Goal: Transaction & Acquisition: Book appointment/travel/reservation

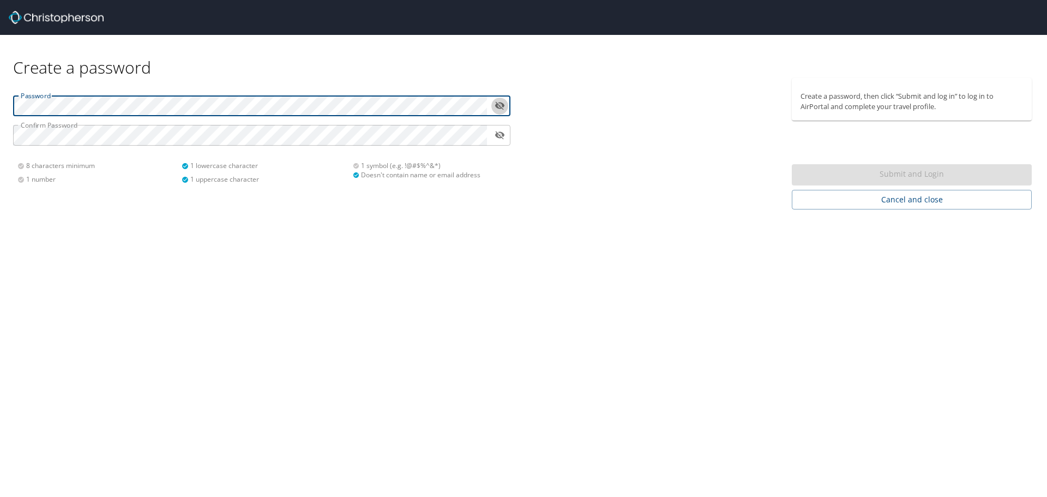
click at [503, 106] on icon "toggle password visibility" at bounding box center [500, 106] width 10 height 8
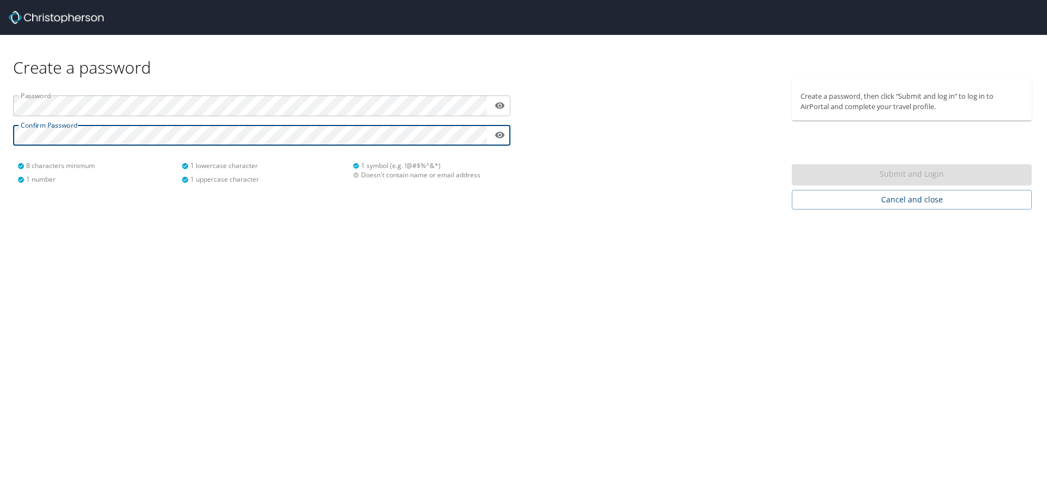
click at [353, 220] on div "Create a password Password ​ Confirm Password ​ 8 characters minimum 1 number 1…" at bounding box center [523, 248] width 1047 height 497
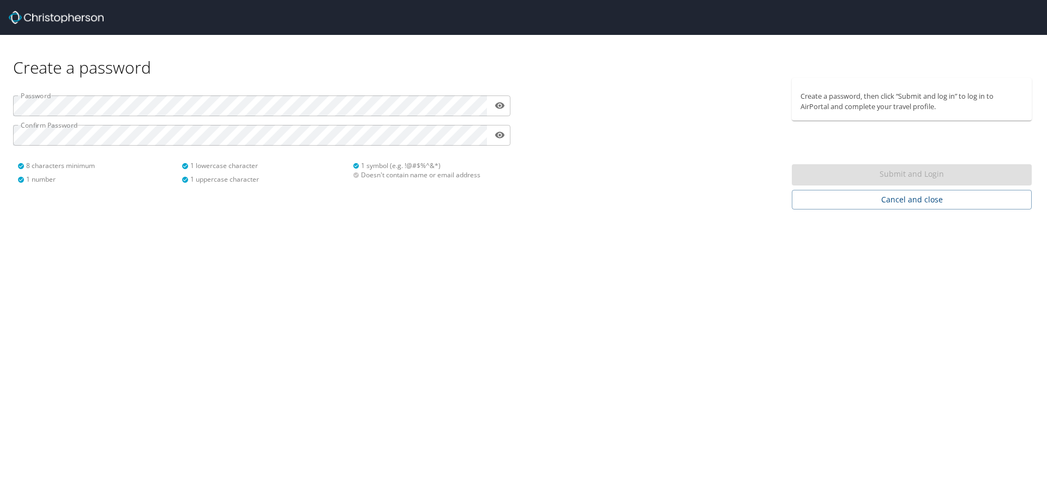
click at [896, 173] on div "Submit and Login" at bounding box center [912, 174] width 240 height 21
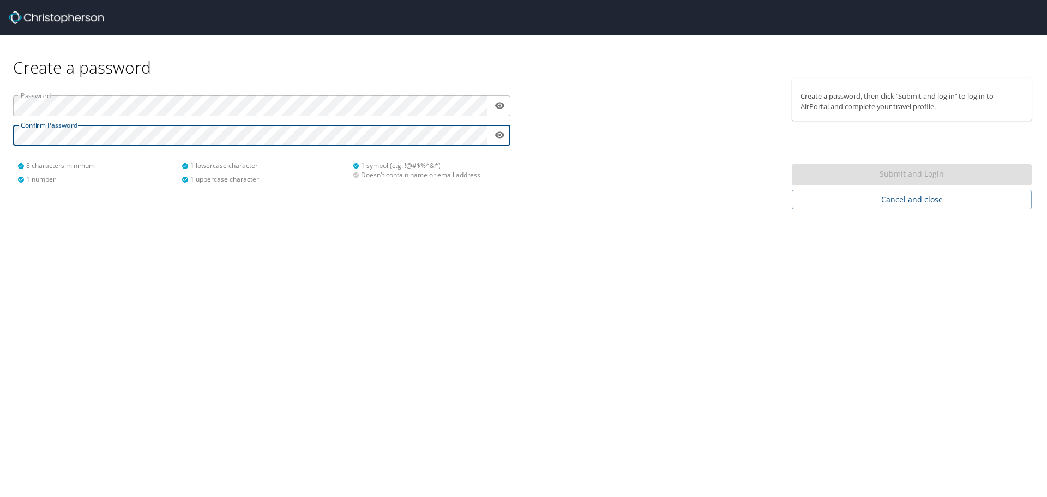
click at [0, 110] on html "Create a password Password ​ Confirm Password ​ 8 characters minimum 1 number 1…" at bounding box center [523, 248] width 1047 height 497
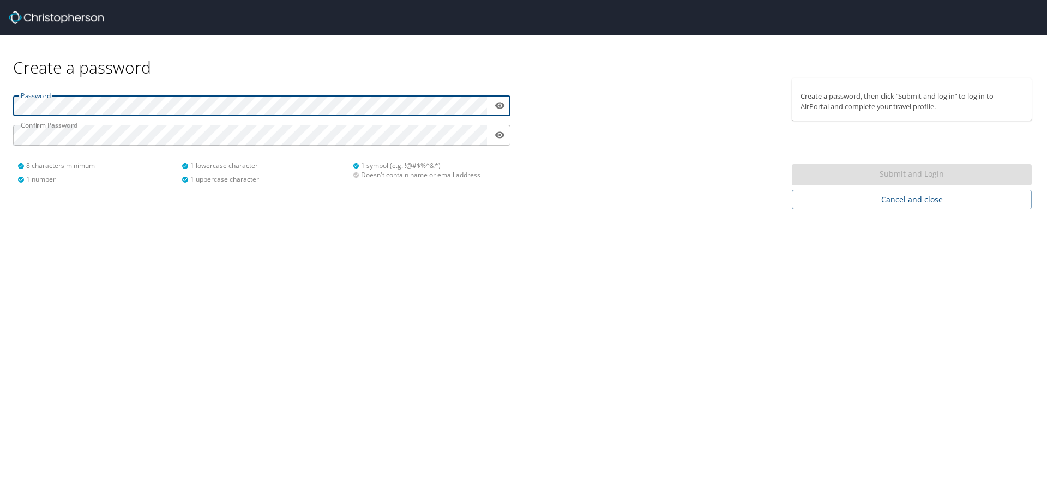
click at [0, 94] on html "Create a password Password ​ Confirm Password ​ 8 characters minimum 1 number 1…" at bounding box center [523, 248] width 1047 height 497
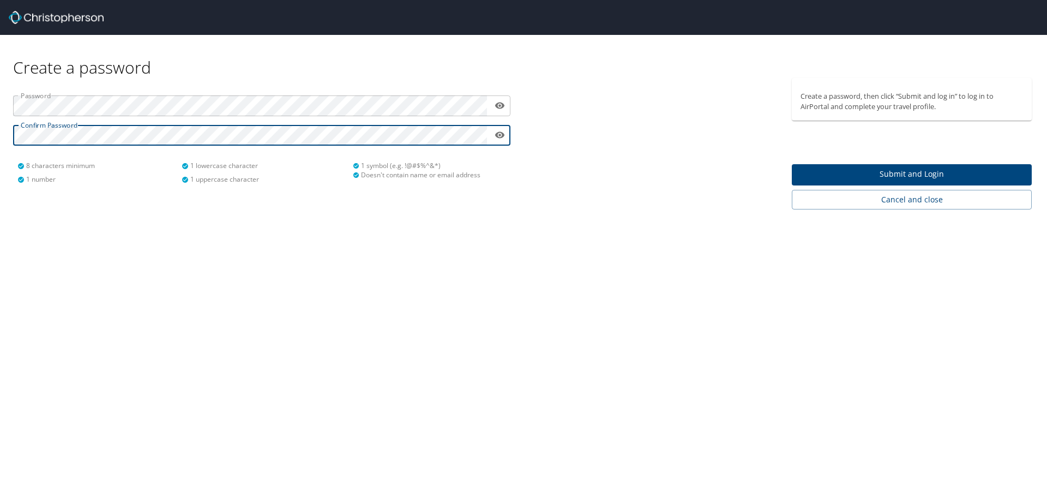
click at [853, 174] on span "Submit and Login" at bounding box center [911, 174] width 222 height 14
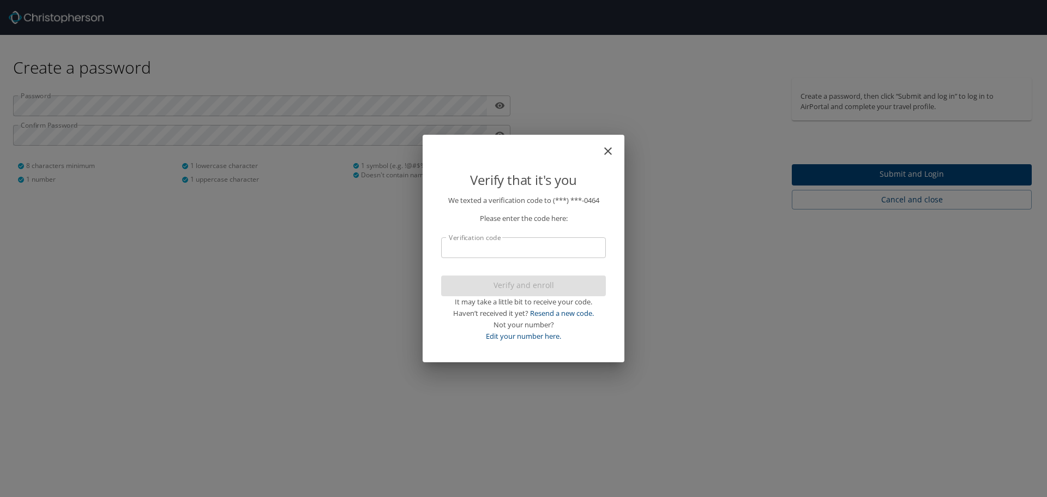
click at [482, 248] on input "Verification code" at bounding box center [523, 247] width 165 height 21
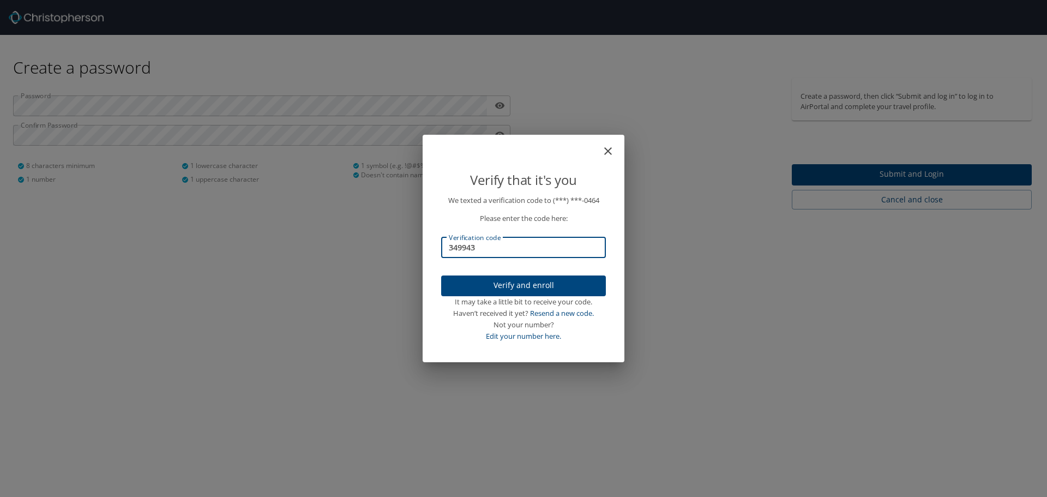
type input "349943"
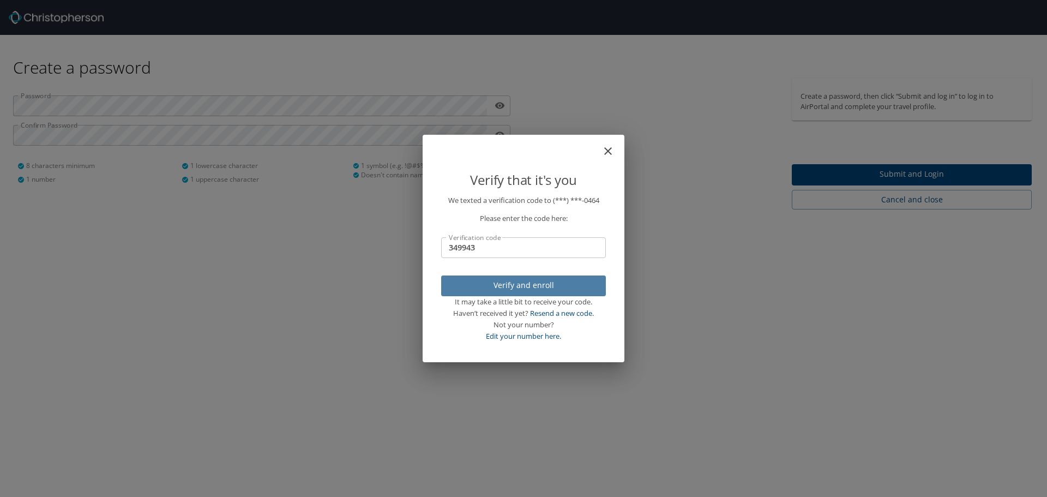
click at [557, 285] on span "Verify and enroll" at bounding box center [523, 286] width 147 height 14
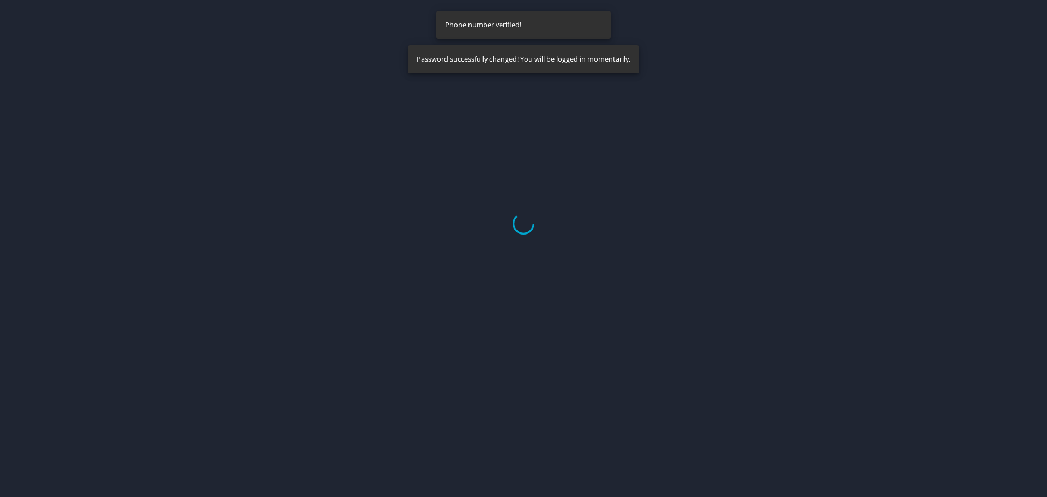
select select "US"
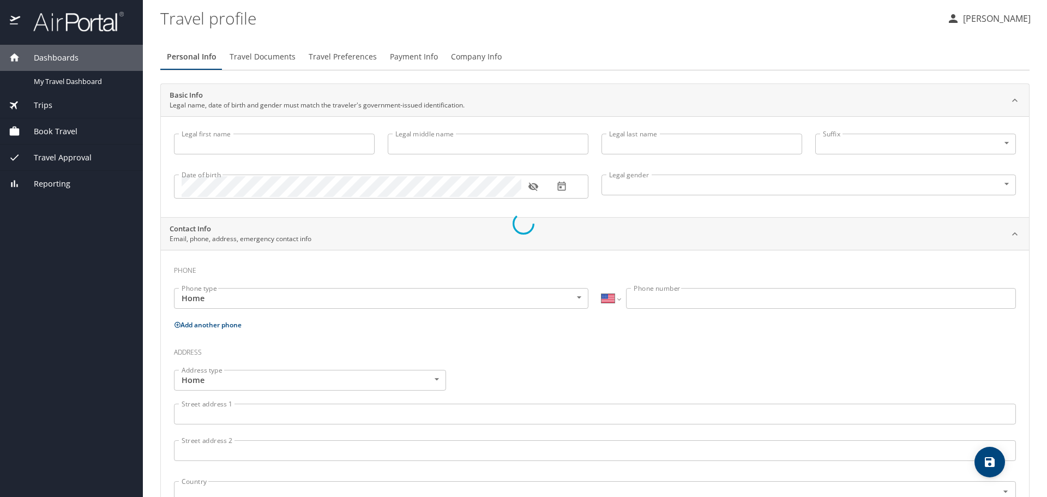
type input "Marisha"
type input "Prater"
type input "Female"
select select "US"
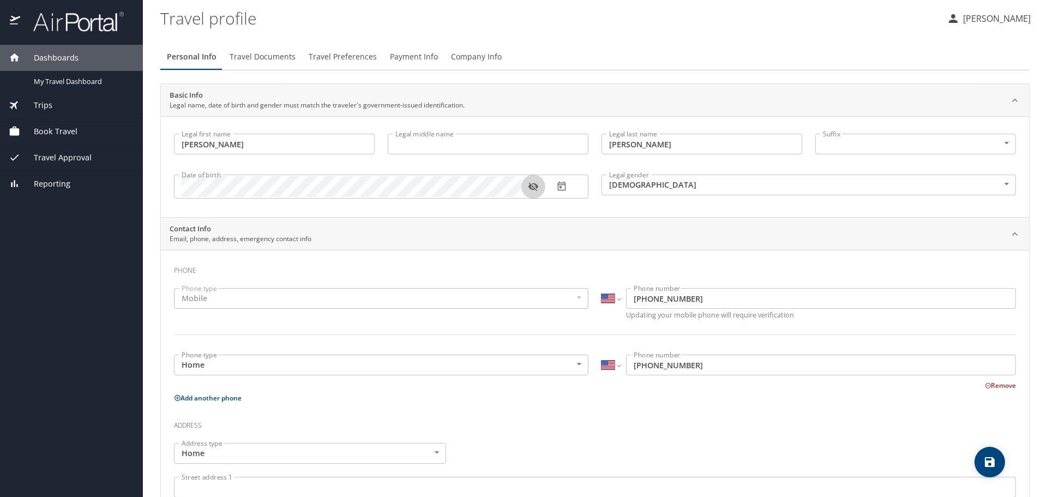
click at [529, 187] on icon "button" at bounding box center [533, 187] width 10 height 9
click at [529, 187] on icon "button" at bounding box center [533, 186] width 10 height 7
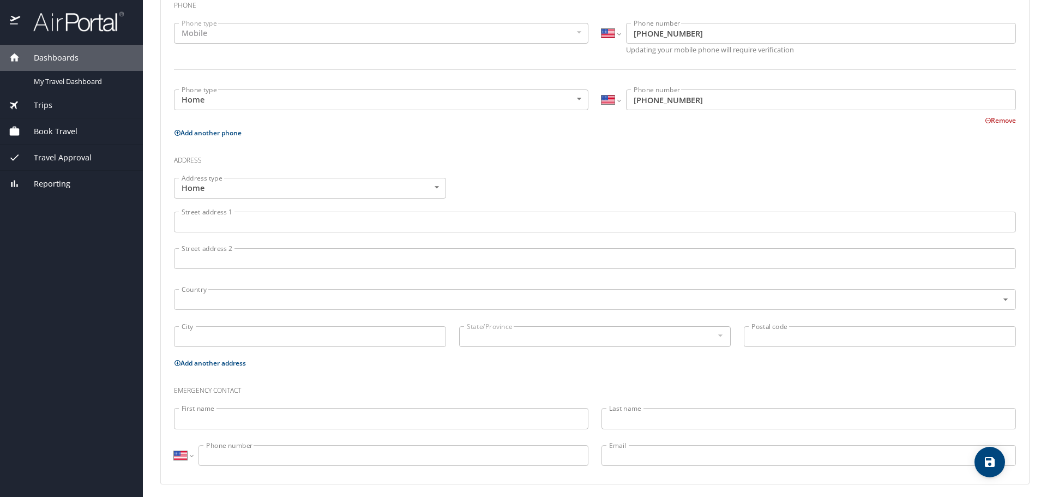
scroll to position [270, 0]
click at [421, 216] on input "Street address 1" at bounding box center [595, 217] width 842 height 21
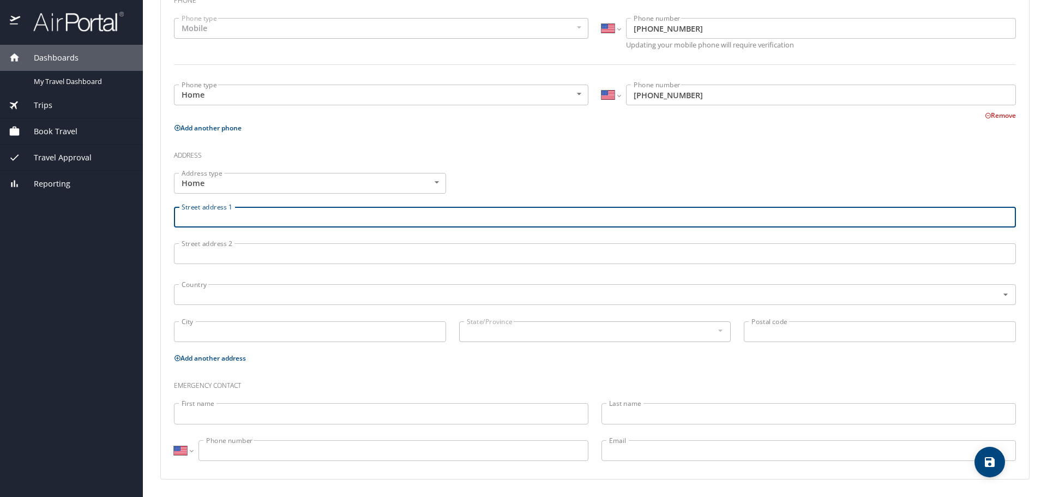
click at [421, 216] on input "Street address 1" at bounding box center [595, 217] width 842 height 21
type input "9512 Wild Valley Road"
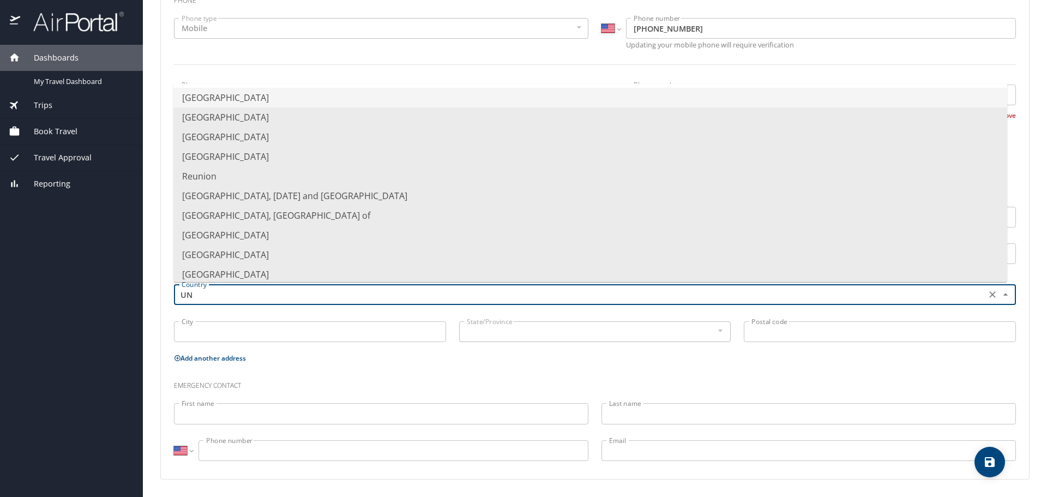
click at [346, 97] on li "United States of America" at bounding box center [590, 98] width 834 height 20
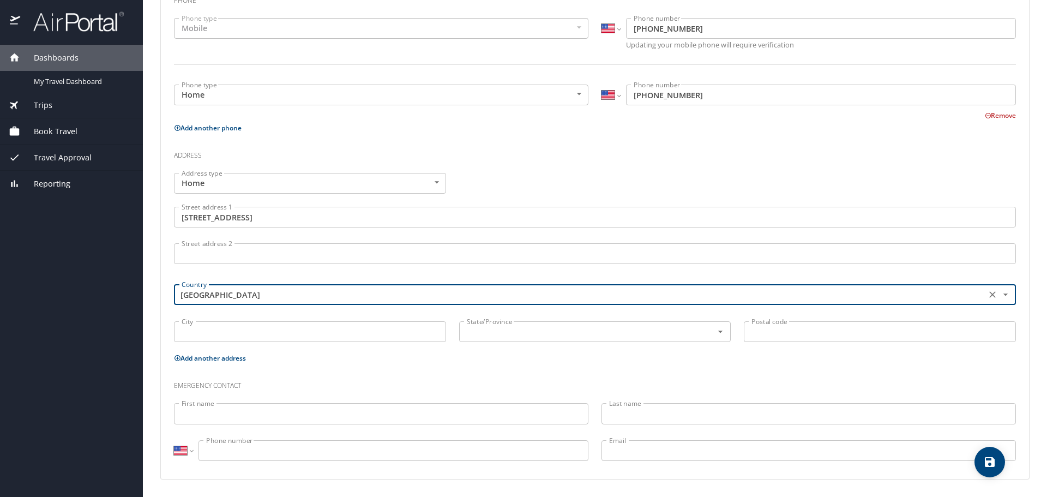
type input "United States of America"
click at [307, 332] on input "City" at bounding box center [310, 331] width 272 height 21
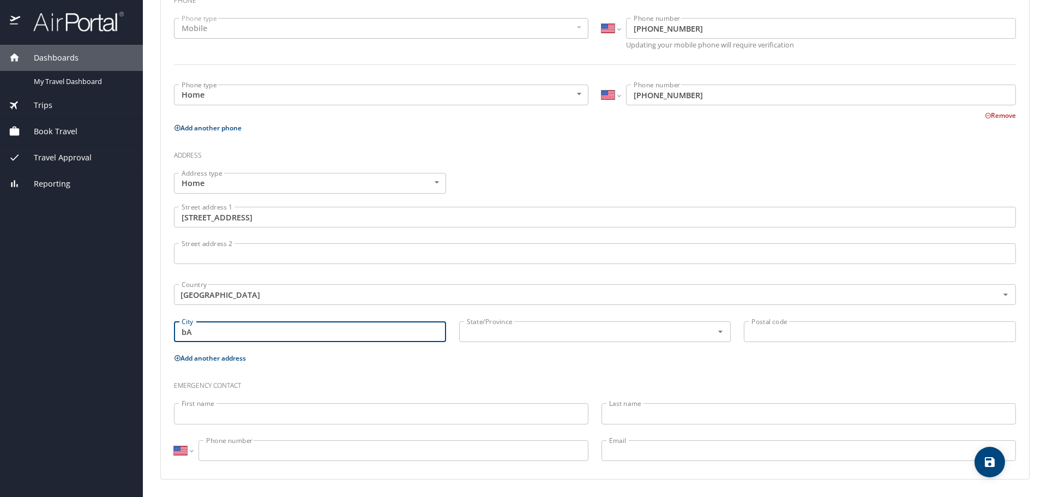
type input "b"
type input "Baton Rouge"
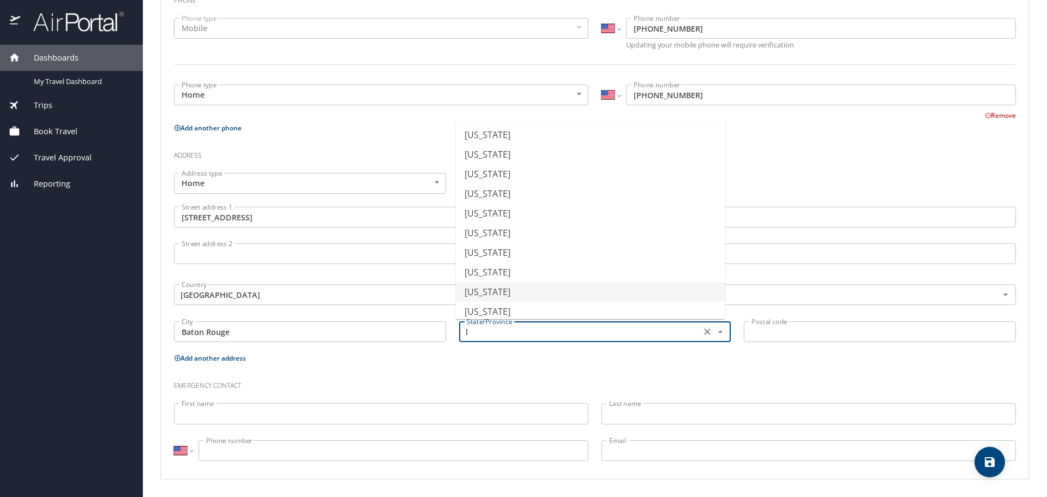
click at [476, 295] on li "Louisiana" at bounding box center [590, 292] width 269 height 20
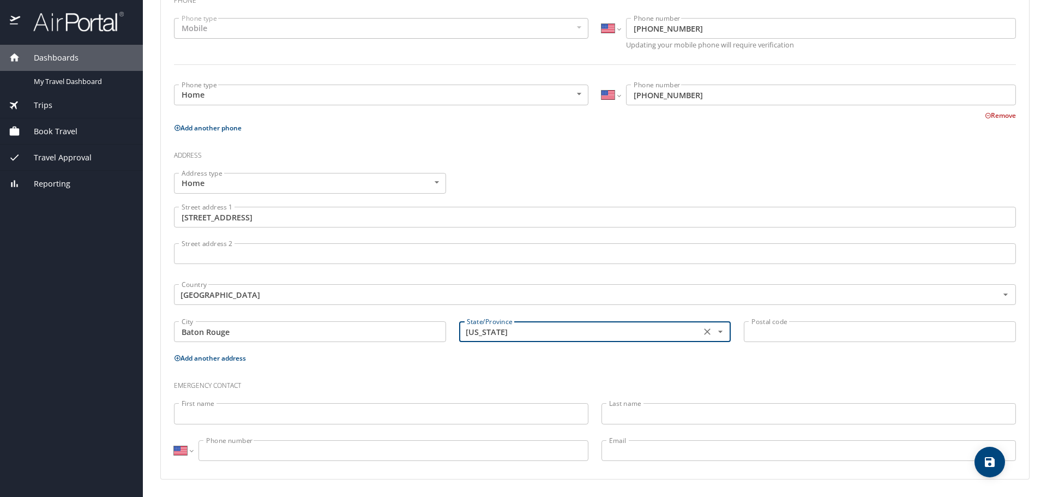
type input "Louisiana"
click at [758, 332] on input "Postal code" at bounding box center [880, 331] width 272 height 21
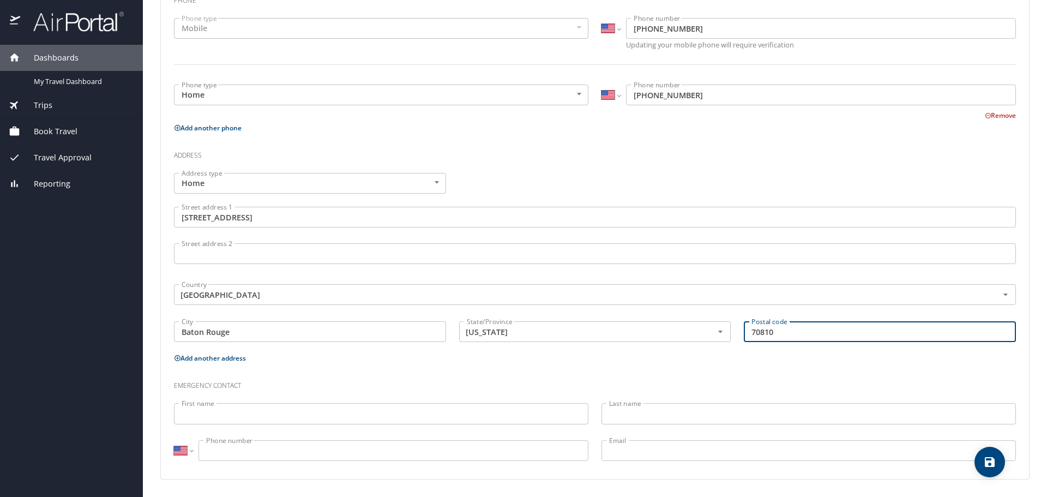
type input "70810"
click at [521, 414] on input "First name" at bounding box center [381, 413] width 414 height 21
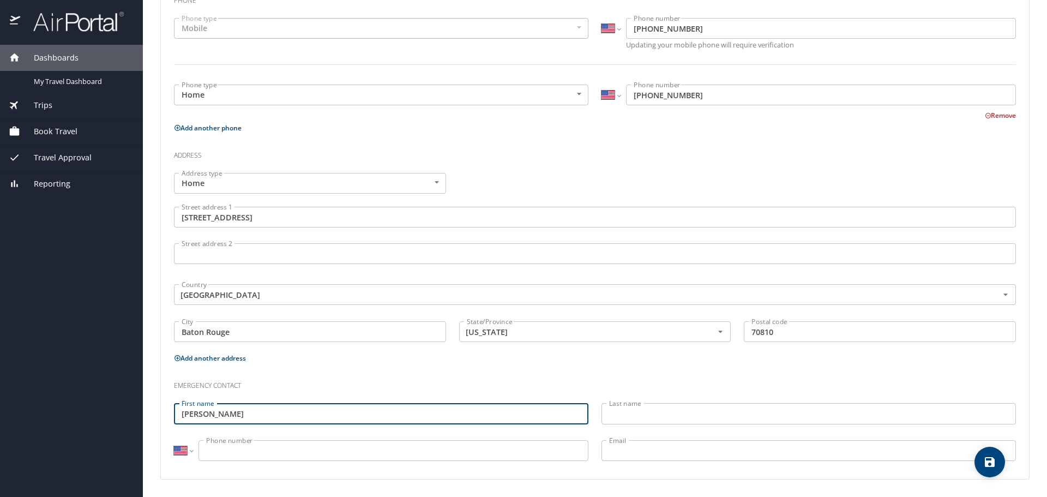
type input "Calvin"
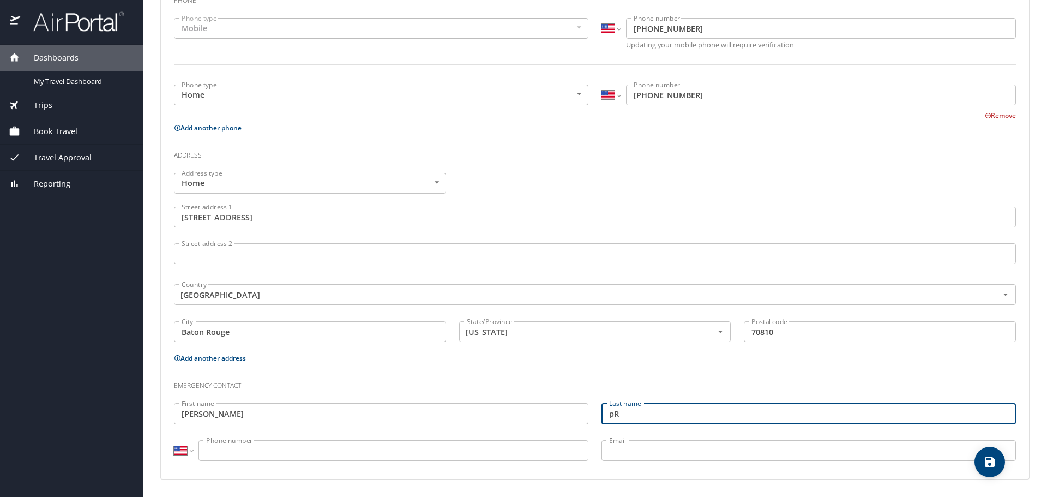
type input "p"
type input "Prater"
click at [403, 449] on input "Phone number" at bounding box center [393, 450] width 390 height 21
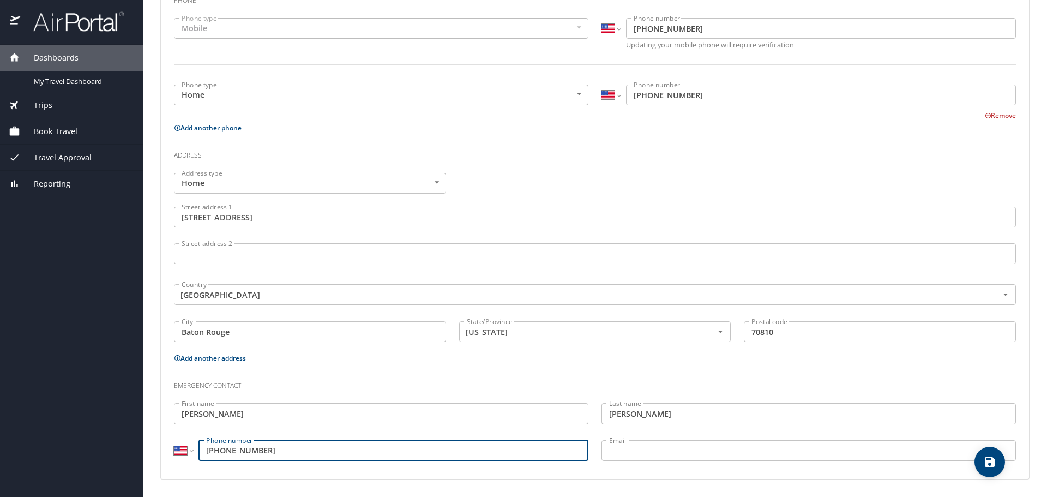
type input "(225) 241-1759"
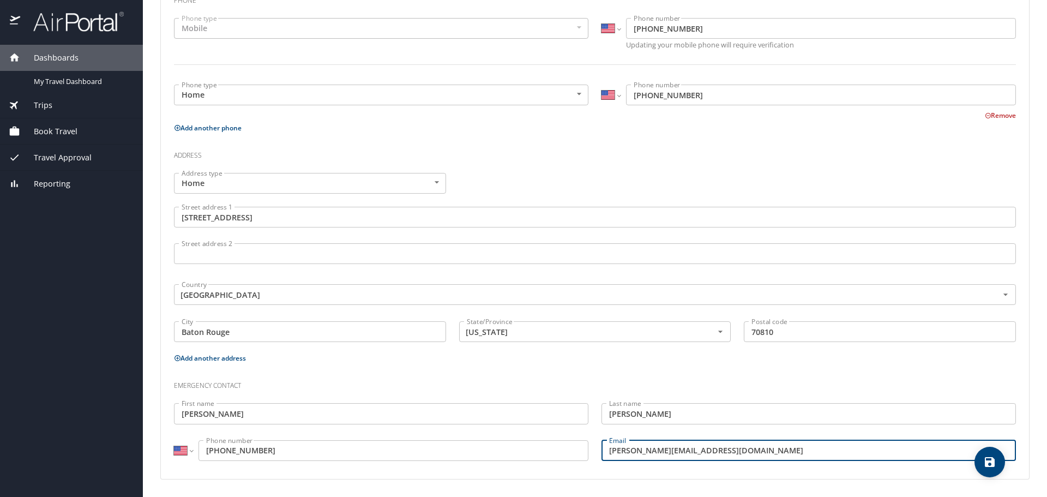
click at [67, 377] on div "Dashboards My Travel Dashboard Trips Current / Future Trips Past Trips Trips Mi…" at bounding box center [71, 271] width 143 height 452
type input "calvin.prater81@gmail.com"
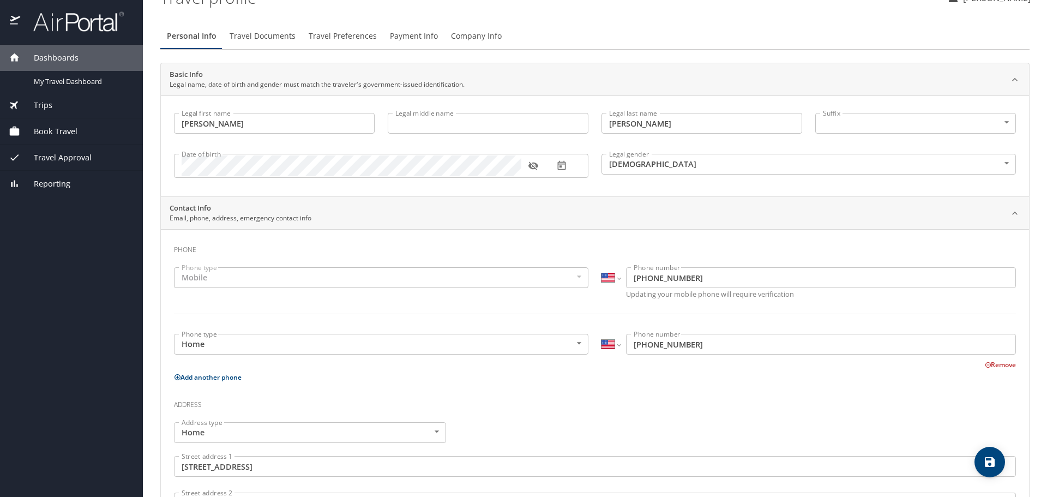
scroll to position [0, 0]
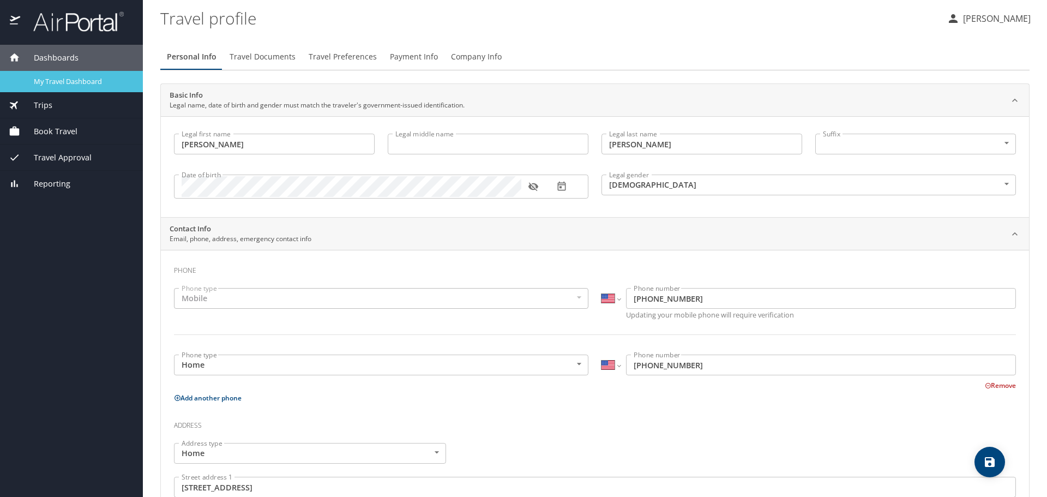
click at [69, 83] on span "My Travel Dashboard" at bounding box center [82, 81] width 96 height 10
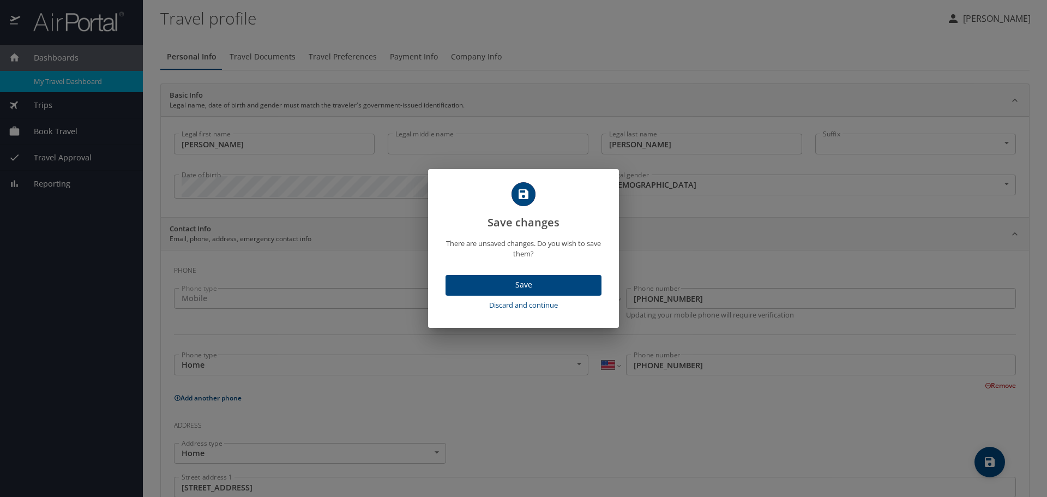
click at [543, 288] on span "Save" at bounding box center [523, 285] width 138 height 14
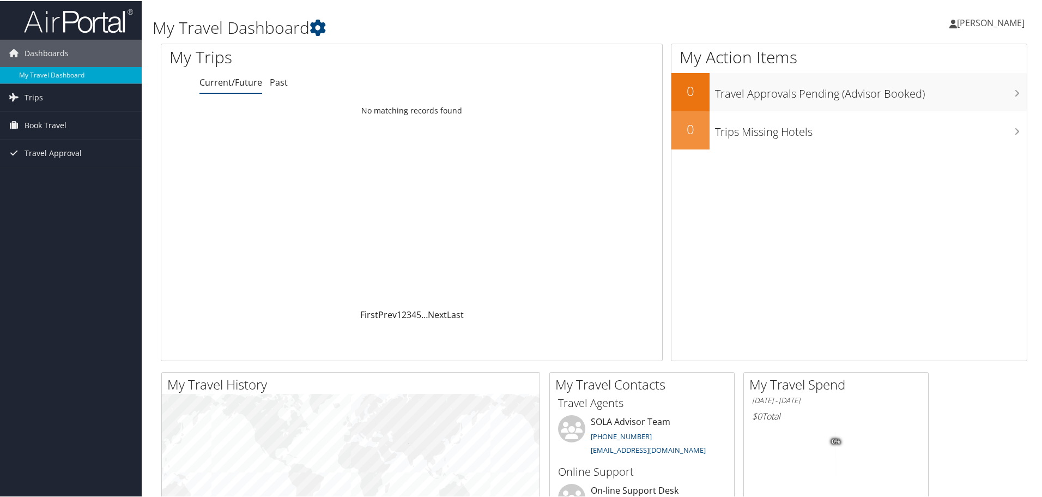
click at [975, 22] on span "[PERSON_NAME]" at bounding box center [991, 22] width 68 height 12
click at [954, 21] on icon at bounding box center [954, 23] width 8 height 9
click at [85, 122] on link "Book Travel" at bounding box center [71, 124] width 142 height 27
click at [79, 180] on link "Book/Manage Online Trips" at bounding box center [71, 179] width 142 height 16
click at [105, 142] on link "Agent Booking Request" at bounding box center [71, 146] width 142 height 16
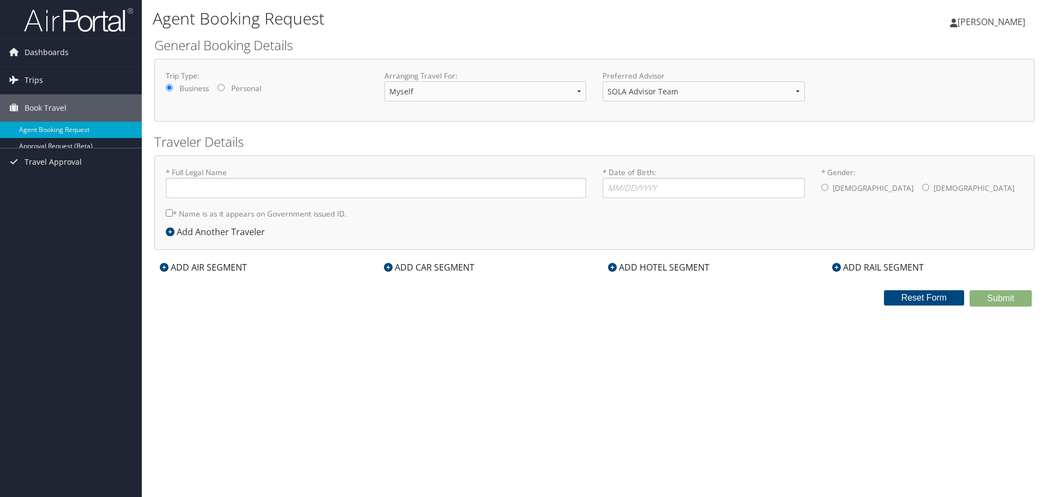
type input "Marisha Prater"
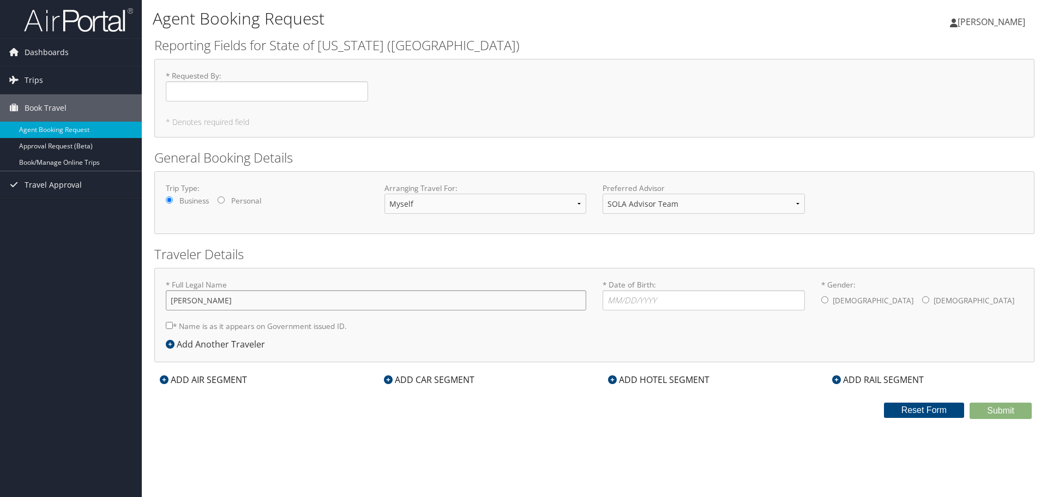
click at [234, 301] on input "Marisha Prater" at bounding box center [376, 300] width 420 height 20
click at [427, 210] on select "Myself Another Traveler Guest Traveler" at bounding box center [485, 204] width 202 height 20
select select "another"
click at [384, 194] on select "Myself Another Traveler Guest Traveler" at bounding box center [485, 204] width 202 height 20
click at [270, 90] on input "* Requested By : Required" at bounding box center [267, 91] width 202 height 20
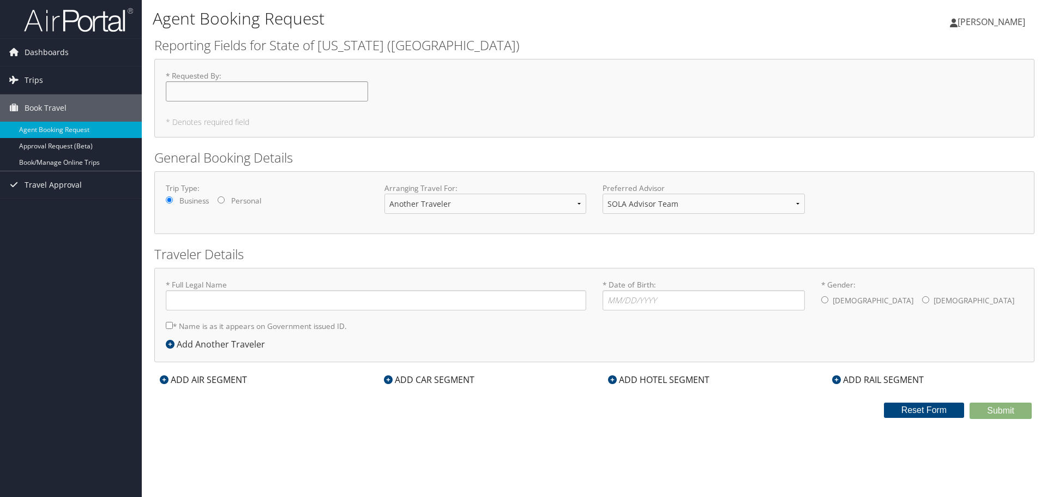
type input "[PERSON_NAME]"
click at [275, 304] on input "* Full Legal Name" at bounding box center [376, 300] width 420 height 20
type input "Pilar Eble"
click at [922, 299] on input "* Gender: Male Female" at bounding box center [925, 299] width 7 height 7
radio input "true"
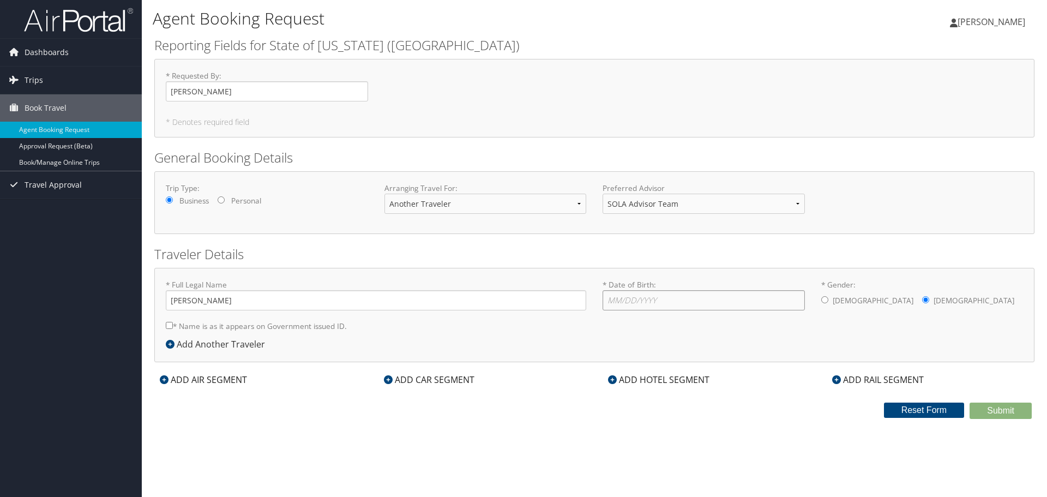
click at [629, 302] on input "* Date of Birth: Invalid Date" at bounding box center [703, 300] width 202 height 20
type input "07/26/1974"
click at [170, 303] on input "Pilar Eble" at bounding box center [376, 300] width 420 height 20
type input "Kathleen Blanco Eble"
click at [930, 409] on button "Reset Form" at bounding box center [924, 409] width 81 height 15
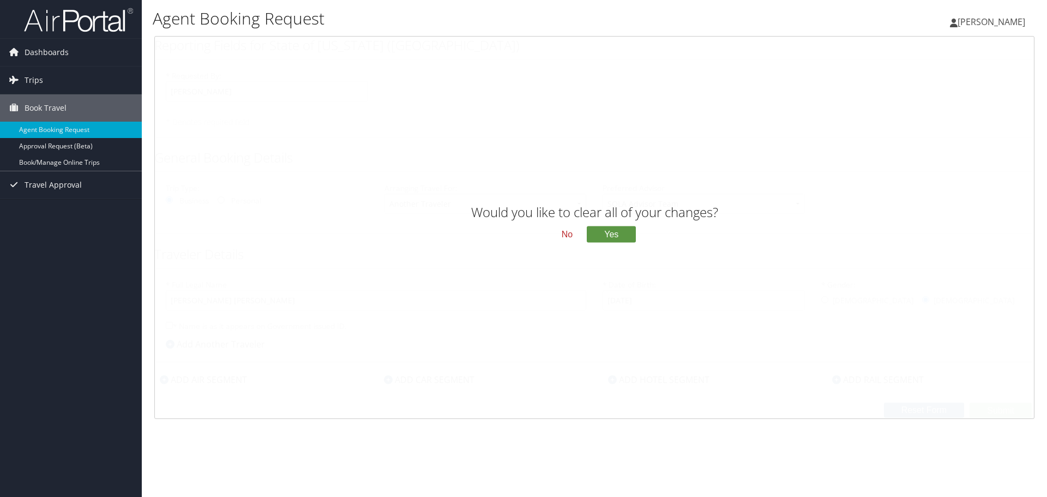
click at [560, 234] on button "No" at bounding box center [567, 234] width 28 height 19
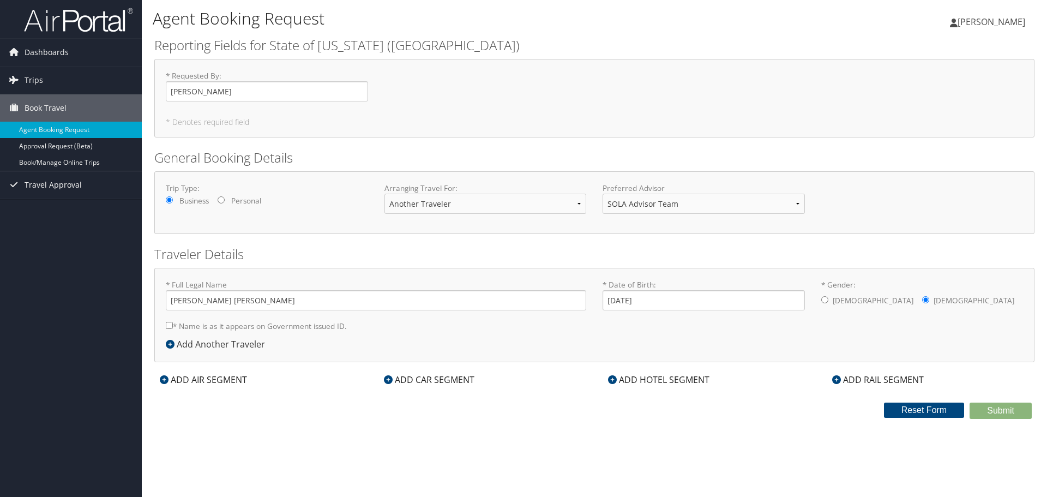
click at [195, 380] on div "ADD AIR SEGMENT" at bounding box center [203, 379] width 98 height 13
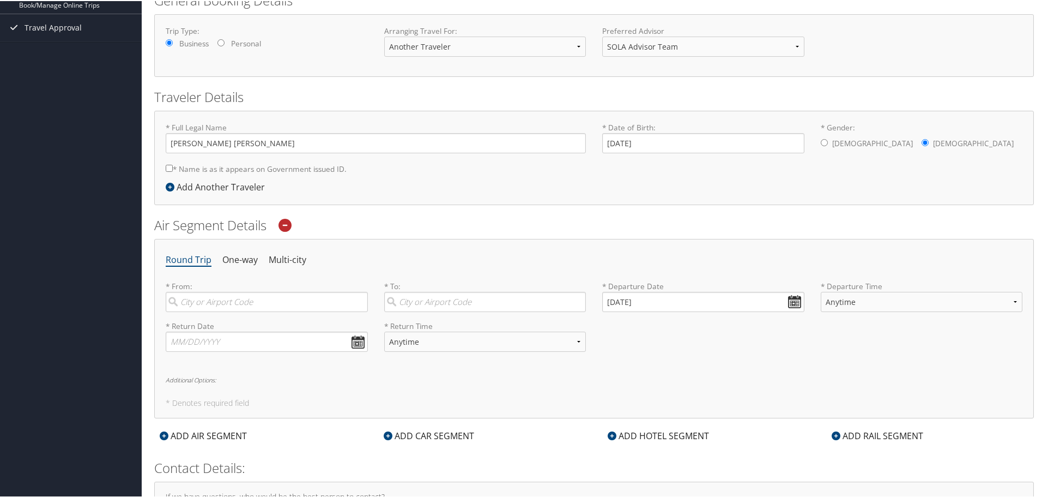
scroll to position [164, 0]
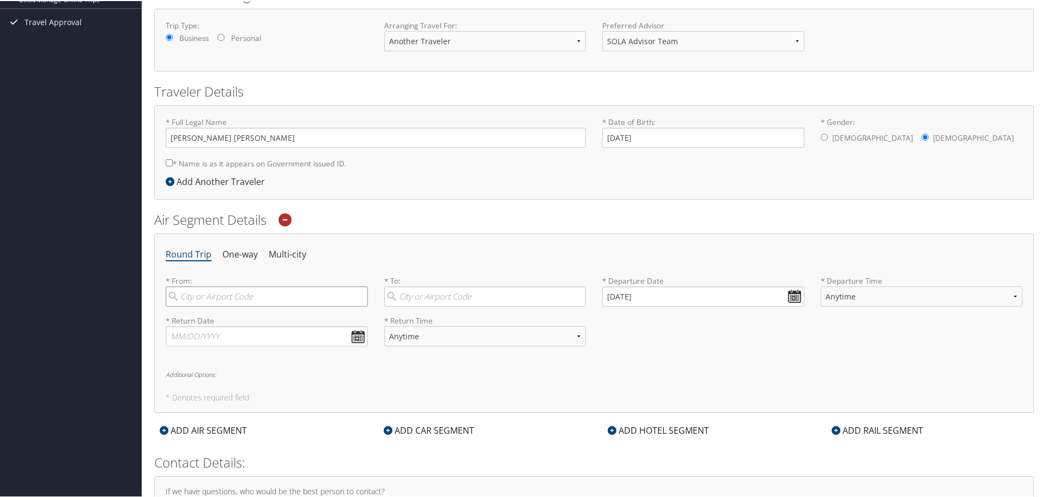
click at [259, 295] on input "search" at bounding box center [267, 295] width 202 height 20
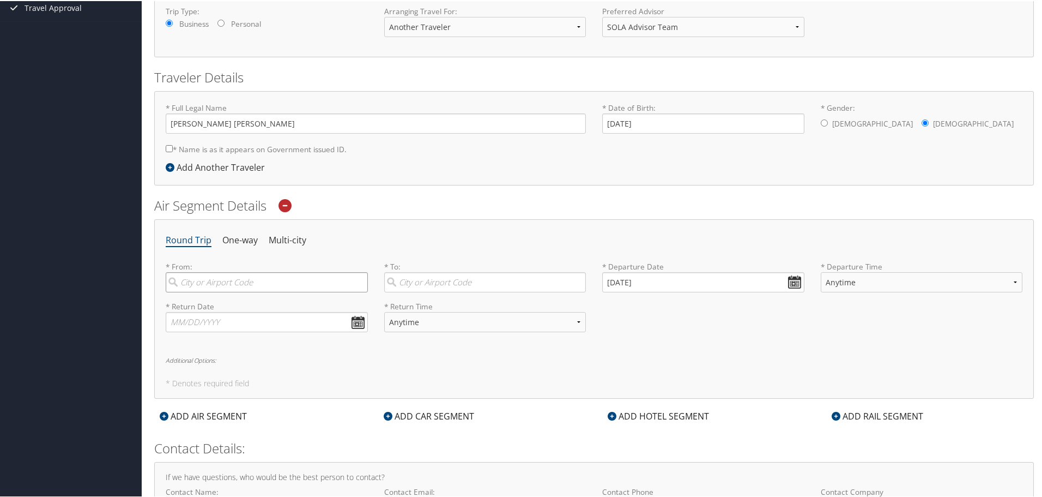
scroll to position [149, 0]
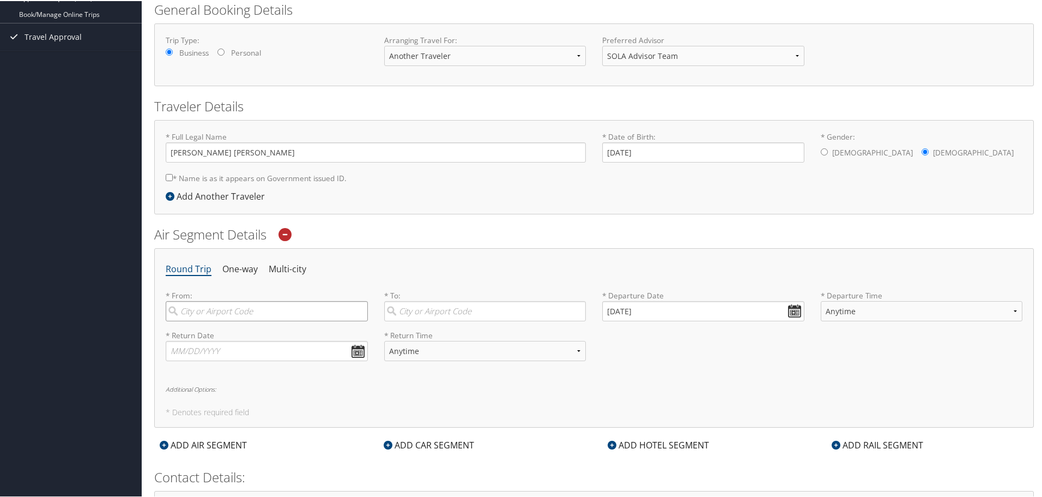
click at [216, 313] on input "search" at bounding box center [267, 310] width 202 height 20
type input "Baton Rouge"
click at [48, 189] on div "Dashboards My Travel Dashboard Trips Current/Future Trips Past Trips Trips Miss…" at bounding box center [523, 228] width 1047 height 754
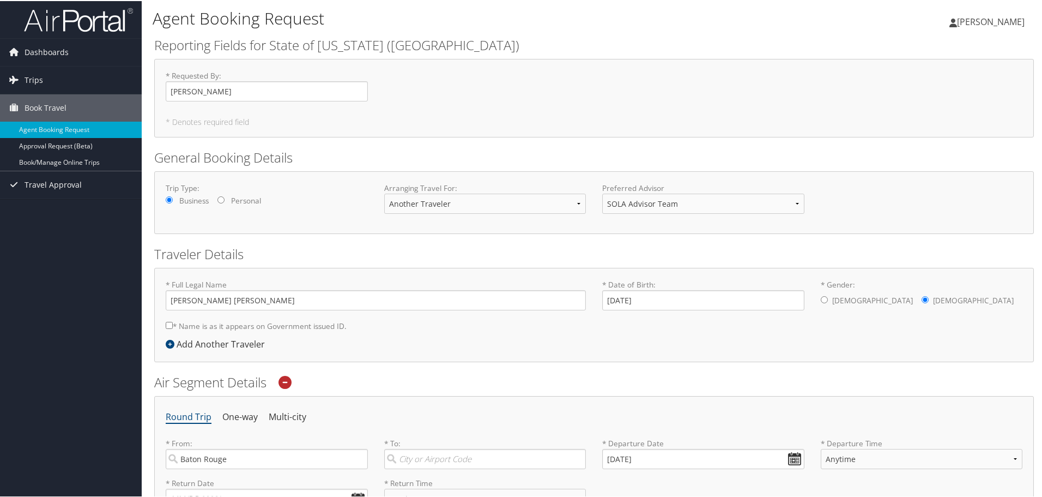
scroll to position [0, 0]
click at [63, 23] on img at bounding box center [78, 20] width 109 height 26
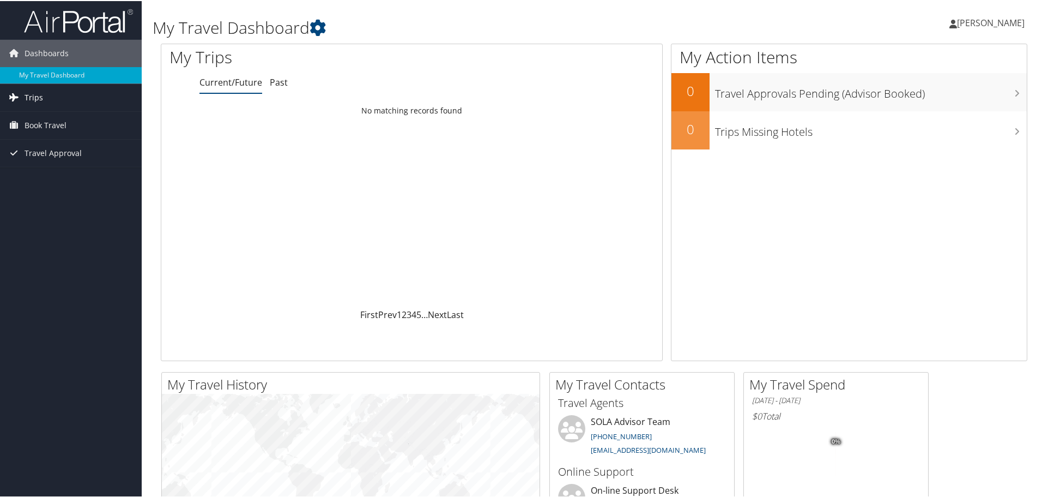
click at [55, 100] on link "Trips" at bounding box center [71, 96] width 142 height 27
click at [56, 118] on link "Current/Future Trips" at bounding box center [71, 118] width 142 height 16
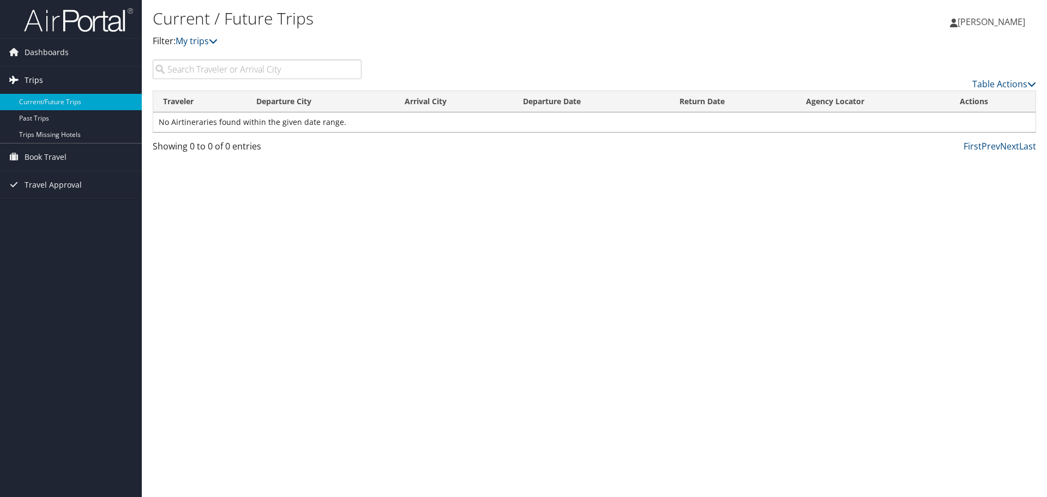
click at [65, 83] on link "Trips" at bounding box center [71, 80] width 142 height 27
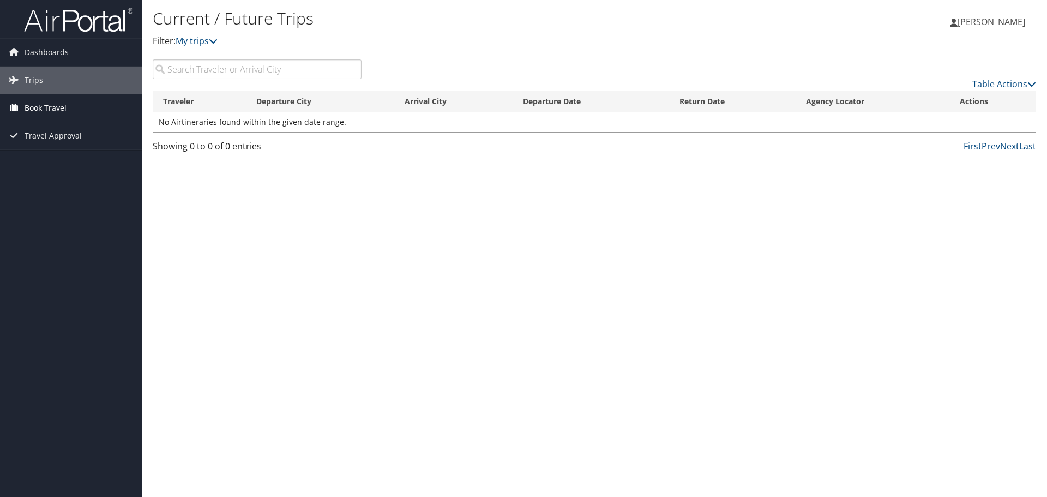
click at [51, 113] on span "Book Travel" at bounding box center [46, 107] width 42 height 27
click at [55, 158] on link "Book/Manage Online Trips" at bounding box center [71, 162] width 142 height 16
click at [965, 22] on span "[PERSON_NAME]" at bounding box center [991, 22] width 68 height 12
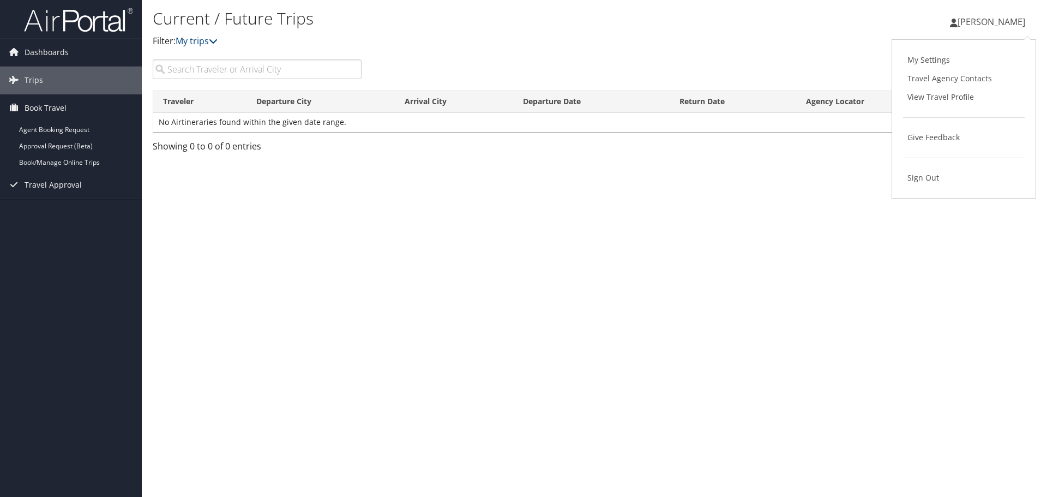
click at [912, 32] on div "Marisha Prater Marisha Prater My Settings Travel Agency Contacts View Travel Pr…" at bounding box center [872, 26] width 349 height 42
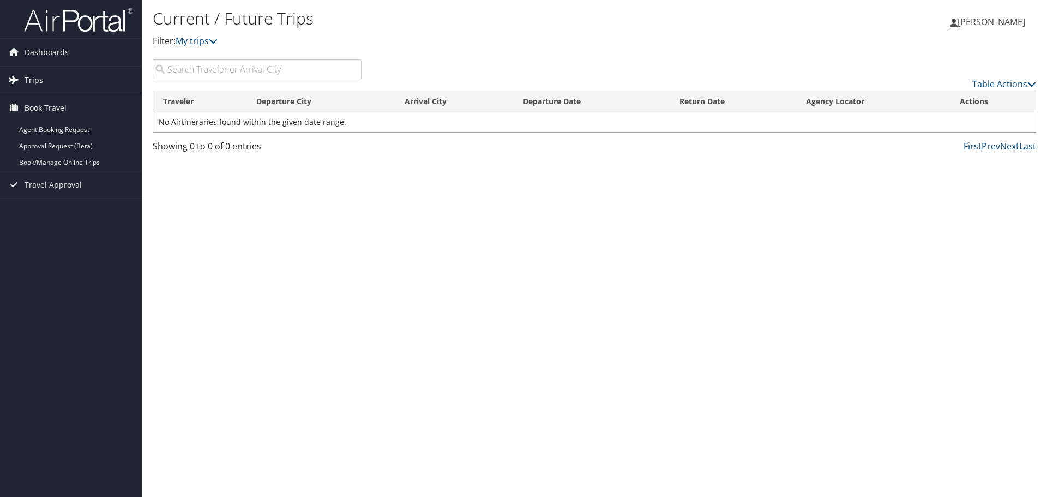
click at [88, 77] on link "Trips" at bounding box center [71, 80] width 142 height 27
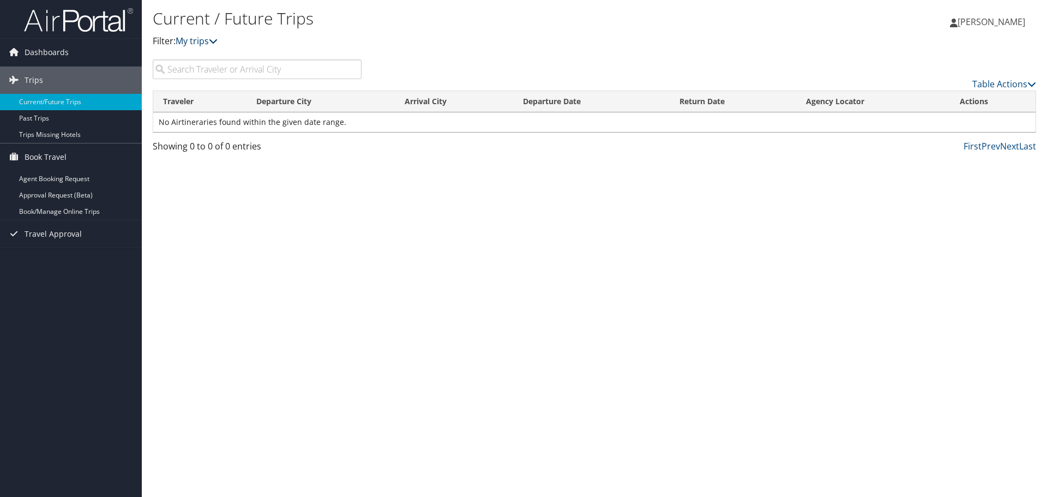
click at [218, 44] on icon at bounding box center [213, 41] width 9 height 9
click at [218, 42] on icon at bounding box center [213, 41] width 9 height 9
click at [957, 23] on icon at bounding box center [954, 23] width 8 height 9
click at [964, 19] on span "[PERSON_NAME]" at bounding box center [991, 22] width 68 height 12
click at [74, 206] on link "Book/Manage Online Trips" at bounding box center [71, 211] width 142 height 16
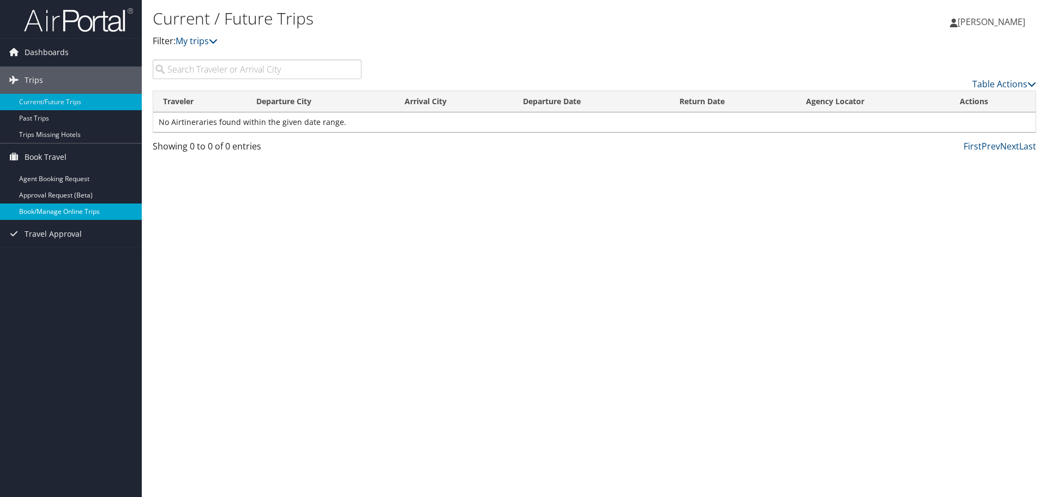
click at [90, 213] on link "Book/Manage Online Trips" at bounding box center [71, 211] width 142 height 16
